Goal: Task Accomplishment & Management: Manage account settings

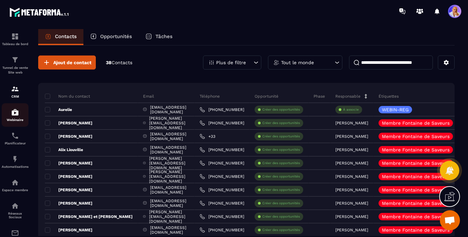
scroll to position [5955, 0]
click at [16, 115] on img at bounding box center [15, 112] width 8 height 8
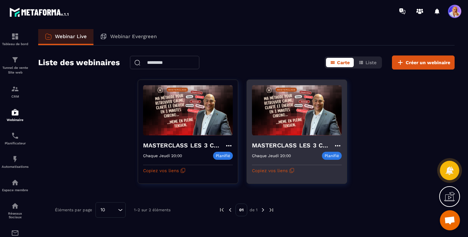
click at [286, 137] on div "MASTERCLASS LES 3 CLES CONCRÊTES POUR SURVIVRE MENTALEMENT Chaque [DATE] 20:00 …" at bounding box center [297, 156] width 100 height 40
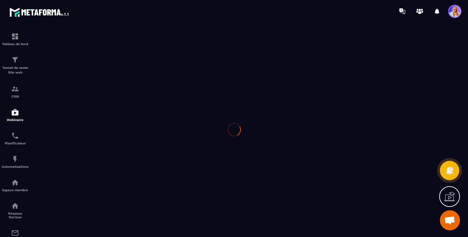
type input "**********"
type textarea "**********"
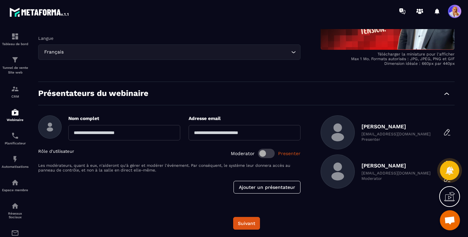
scroll to position [145, 0]
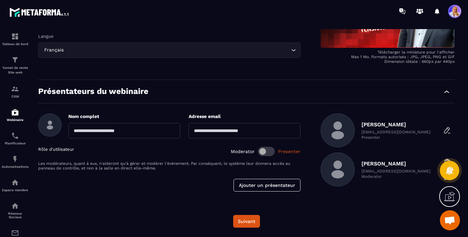
click at [368, 165] on p "[PERSON_NAME]" at bounding box center [395, 164] width 69 height 6
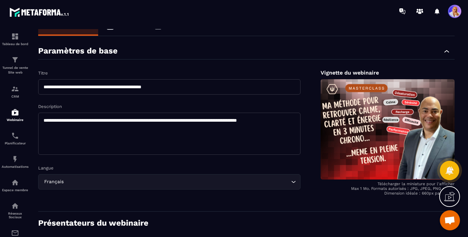
scroll to position [0, 0]
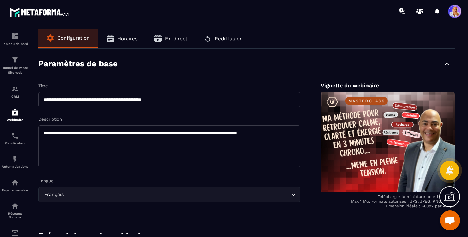
click at [176, 38] on span "En direct" at bounding box center [176, 39] width 22 height 6
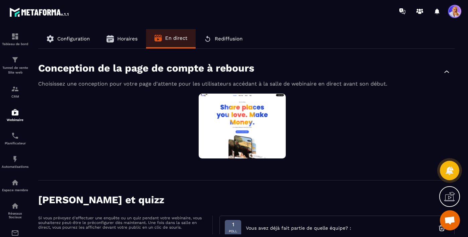
click at [75, 37] on span "Configuration" at bounding box center [73, 39] width 32 height 6
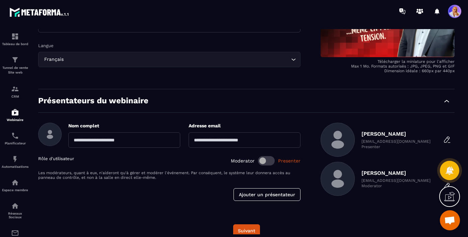
scroll to position [145, 0]
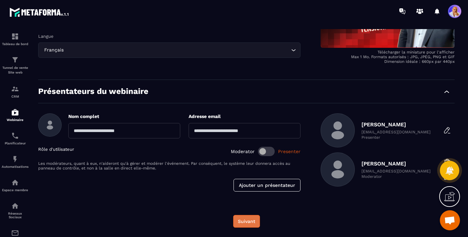
click at [242, 222] on button "Suivant" at bounding box center [246, 221] width 27 height 13
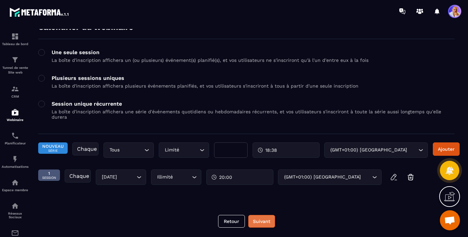
scroll to position [28, 0]
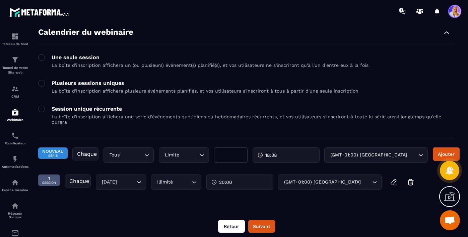
click at [230, 224] on button "Retour" at bounding box center [231, 226] width 27 height 13
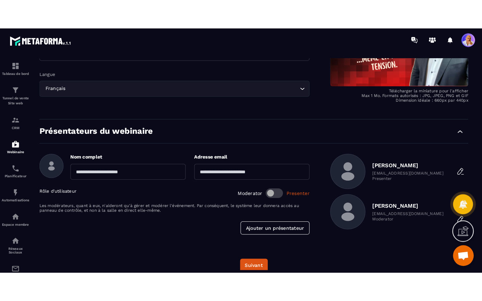
scroll to position [137, 0]
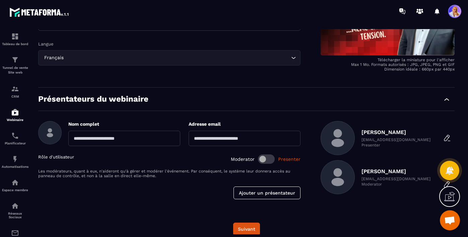
click at [445, 198] on icon at bounding box center [449, 196] width 11 height 11
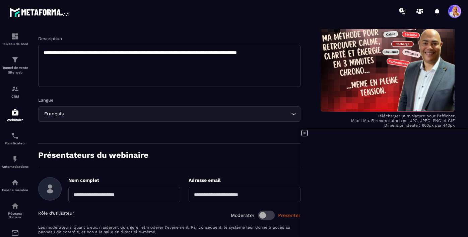
scroll to position [5955, 0]
click at [13, 115] on img at bounding box center [15, 112] width 8 height 8
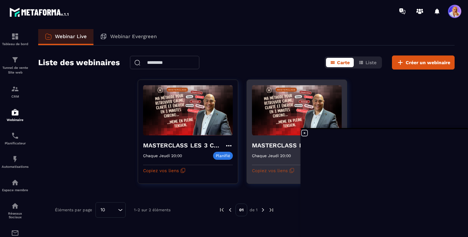
click at [272, 171] on button "Copiez vos liens" at bounding box center [273, 170] width 43 height 11
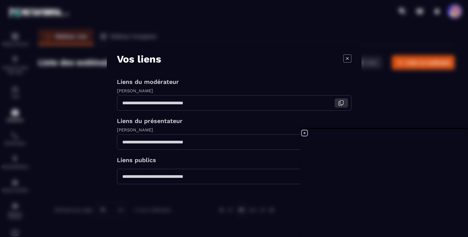
click at [340, 104] on icon "Modal window" at bounding box center [341, 102] width 3 height 4
click at [347, 58] on icon "Modal window" at bounding box center [347, 58] width 8 height 8
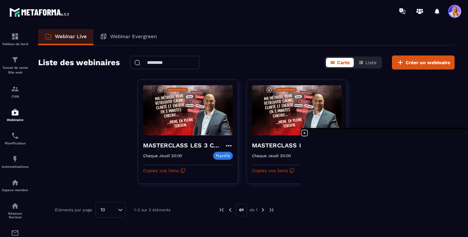
click at [304, 133] on icon at bounding box center [304, 133] width 8 height 8
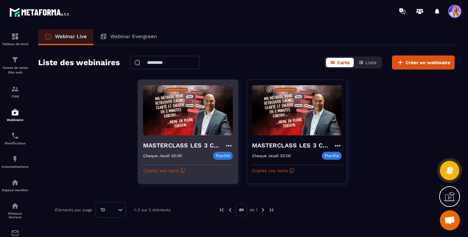
click at [229, 145] on icon at bounding box center [228, 145] width 5 height 1
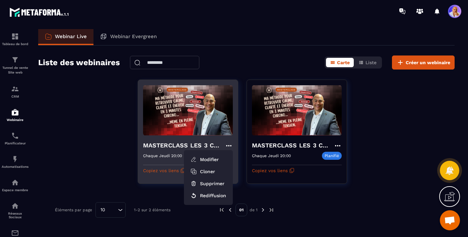
click at [175, 144] on h4 "MASTERCLASS LES 3 CLES CONCRÊTES POUR SURVIVRE MENTALEMENT-copy" at bounding box center [184, 145] width 82 height 9
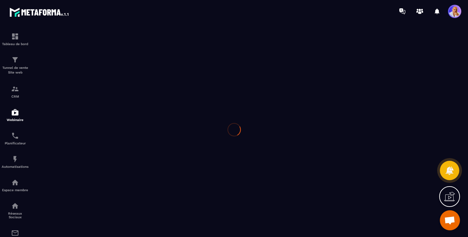
type input "**********"
type textarea "**********"
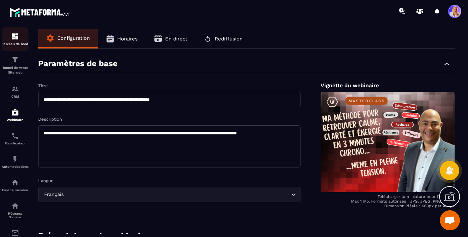
click at [16, 38] on img at bounding box center [15, 36] width 8 height 8
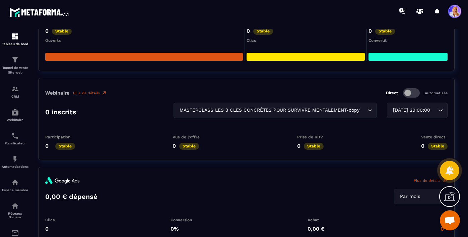
scroll to position [1167, 0]
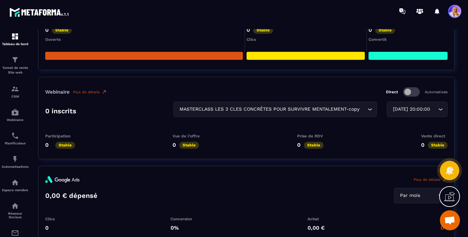
click at [366, 109] on icon "Search for option" at bounding box center [369, 109] width 7 height 7
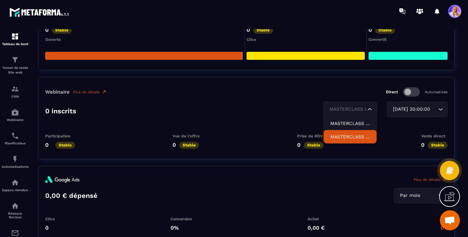
click at [344, 137] on p "MASTERCLASS LES 3 CLES CONCRÊTES POUR SURVIVRE MENTALEMENT" at bounding box center [349, 137] width 39 height 7
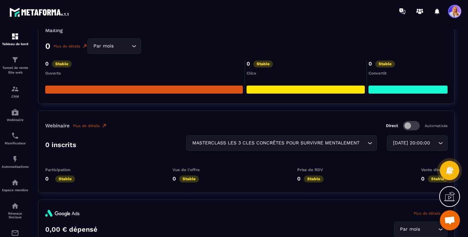
scroll to position [1131, 0]
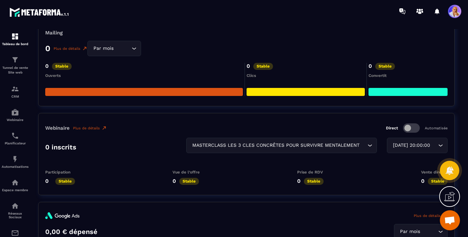
click at [136, 49] on icon "Search for option" at bounding box center [134, 48] width 7 height 7
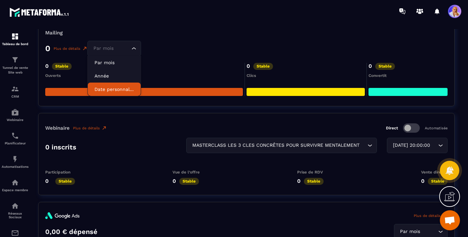
click at [117, 88] on p "Date personnalisée" at bounding box center [113, 89] width 39 height 7
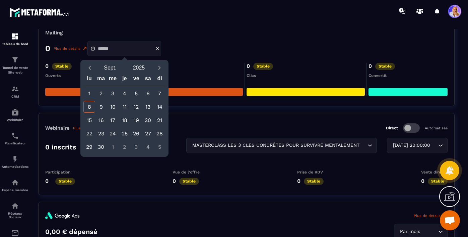
click at [90, 106] on div "8" at bounding box center [89, 107] width 12 height 12
click at [88, 107] on div "8" at bounding box center [89, 107] width 12 height 12
type input "**********"
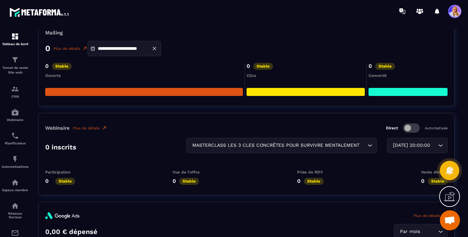
click at [156, 47] on icon at bounding box center [154, 49] width 6 height 6
click at [134, 48] on icon "Search for option" at bounding box center [134, 48] width 7 height 7
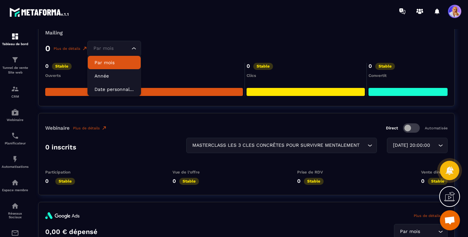
click at [117, 62] on p "Par mois" at bounding box center [113, 62] width 39 height 7
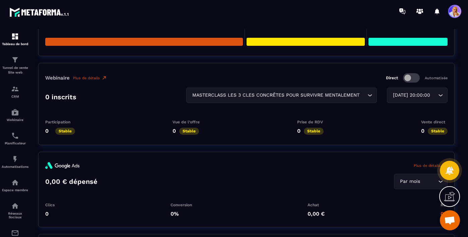
scroll to position [1183, 0]
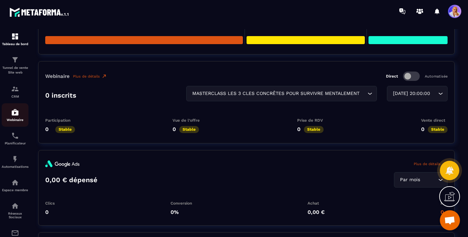
click at [14, 115] on img at bounding box center [15, 112] width 8 height 8
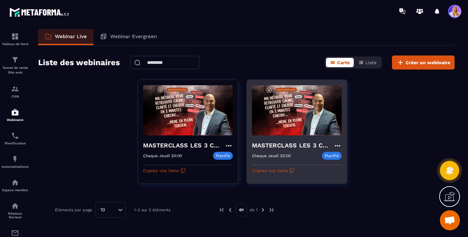
click at [273, 148] on h4 "MASTERCLASS LES 3 CLES CONCRÊTES POUR SURVIVRE MENTALEMENT" at bounding box center [293, 145] width 82 height 9
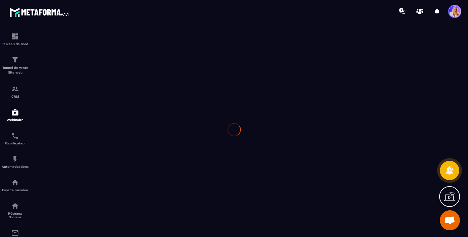
type input "**********"
type textarea "**********"
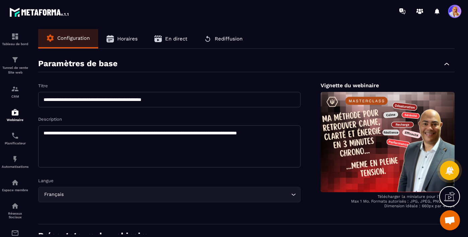
click at [122, 39] on span "Horaires" at bounding box center [127, 39] width 20 height 6
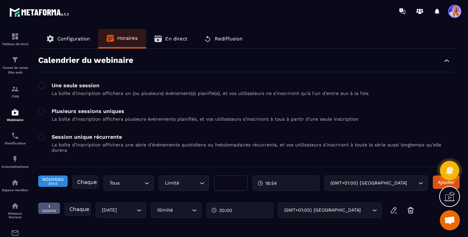
click at [174, 39] on span "En direct" at bounding box center [176, 39] width 22 height 6
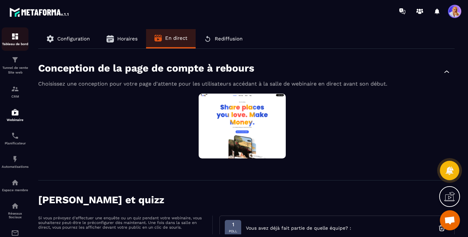
click at [14, 38] on img at bounding box center [15, 36] width 8 height 8
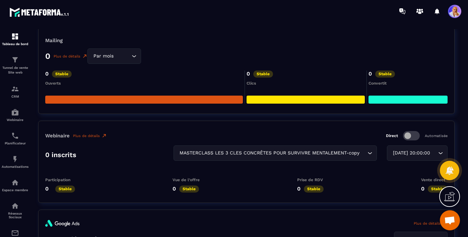
scroll to position [1127, 0]
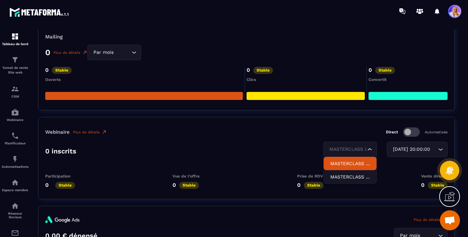
click at [366, 149] on icon "Search for option" at bounding box center [369, 149] width 7 height 7
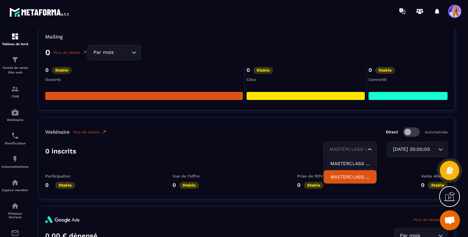
click at [337, 175] on p "MASTERCLASS LES 3 CLES CONCRÊTES POUR SURVIVRE MENTALEMENT" at bounding box center [349, 177] width 39 height 7
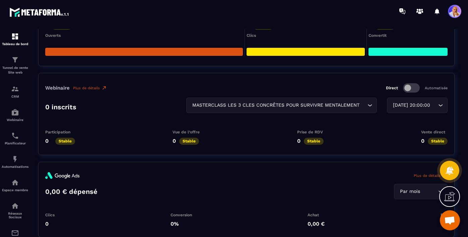
scroll to position [1170, 0]
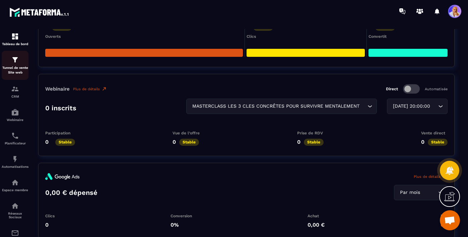
click at [14, 62] on img at bounding box center [15, 60] width 8 height 8
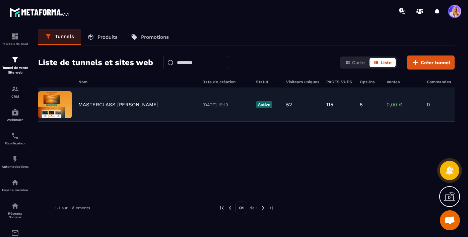
click at [95, 105] on p "MASTERCLASS [PERSON_NAME]" at bounding box center [118, 105] width 80 height 6
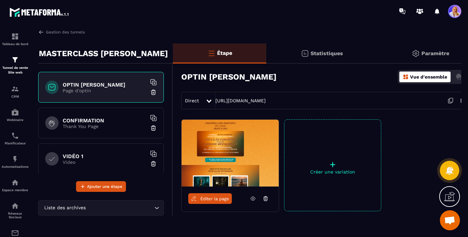
click at [114, 88] on p "Page d'optin" at bounding box center [105, 90] width 84 height 5
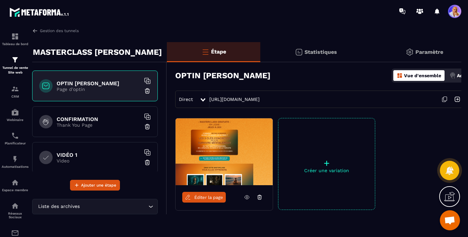
scroll to position [1, 22]
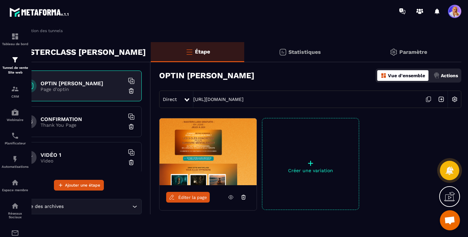
click at [455, 97] on img at bounding box center [454, 99] width 13 height 13
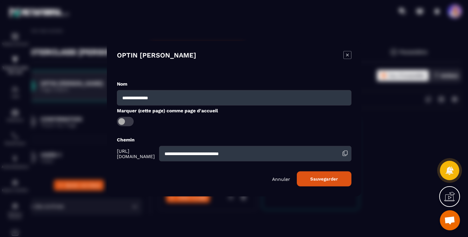
click at [347, 54] on icon "Modal window" at bounding box center [346, 55] width 3 height 3
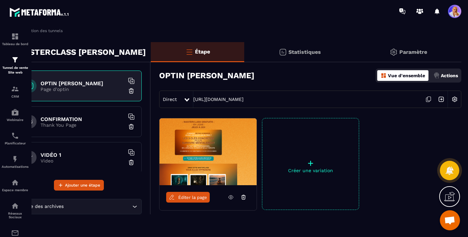
click at [441, 98] on img at bounding box center [440, 99] width 13 height 13
click at [13, 92] on img at bounding box center [15, 89] width 8 height 8
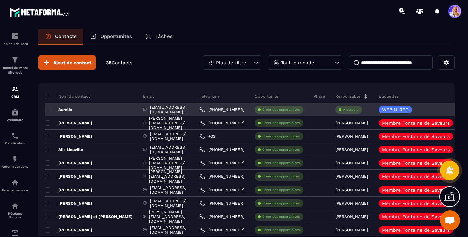
click at [358, 109] on p "À associe" at bounding box center [351, 109] width 16 height 5
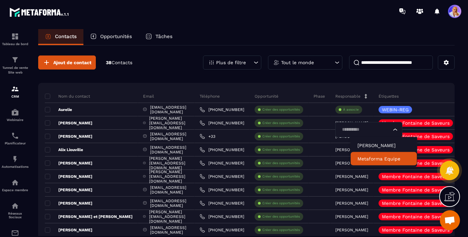
click at [449, 221] on span "Ouvrir le chat" at bounding box center [449, 221] width 11 height 9
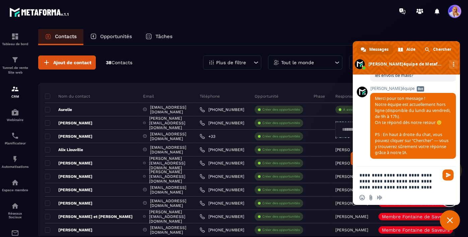
scroll to position [5966, 0]
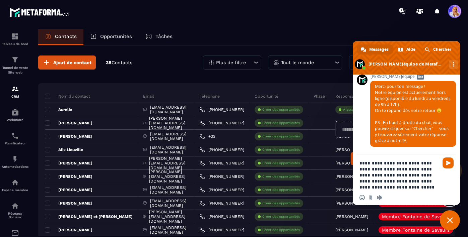
click at [372, 182] on textarea "**********" at bounding box center [398, 175] width 79 height 30
click at [366, 170] on textarea "**********" at bounding box center [398, 175] width 79 height 30
click at [382, 175] on textarea "**********" at bounding box center [398, 175] width 79 height 30
click at [392, 176] on textarea "**********" at bounding box center [398, 175] width 79 height 30
click at [427, 176] on textarea "**********" at bounding box center [398, 175] width 79 height 30
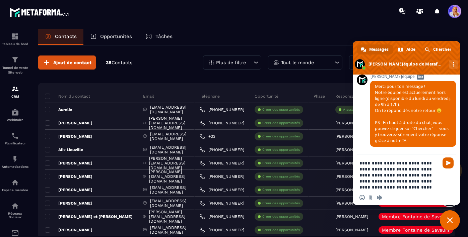
type textarea "**********"
click at [447, 161] on span "Envoyer" at bounding box center [448, 163] width 5 height 5
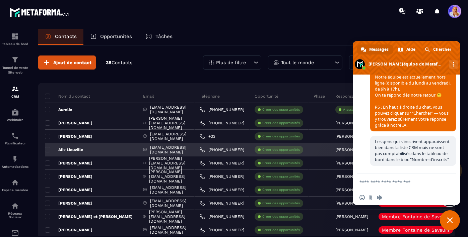
scroll to position [5990, 0]
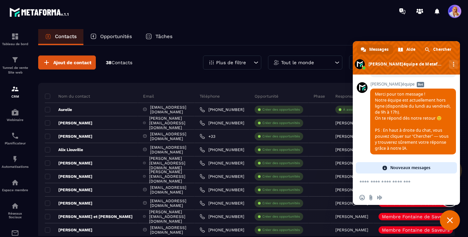
click at [449, 218] on span "Fermer le chat" at bounding box center [450, 221] width 6 height 6
